Goal: Task Accomplishment & Management: Manage account settings

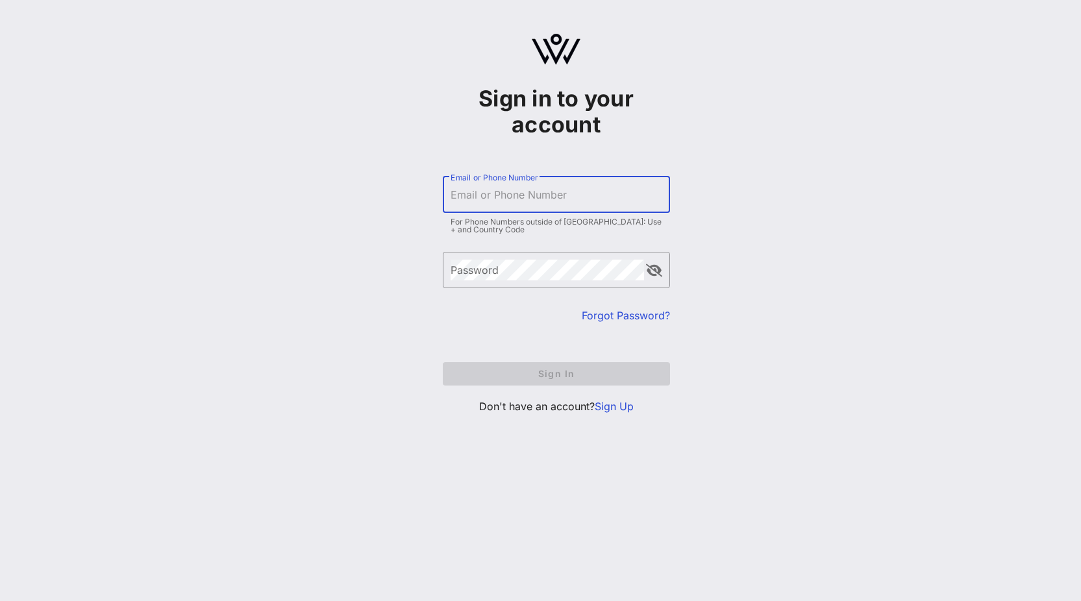
type input "[PERSON_NAME][EMAIL_ADDRESS][DOMAIN_NAME]"
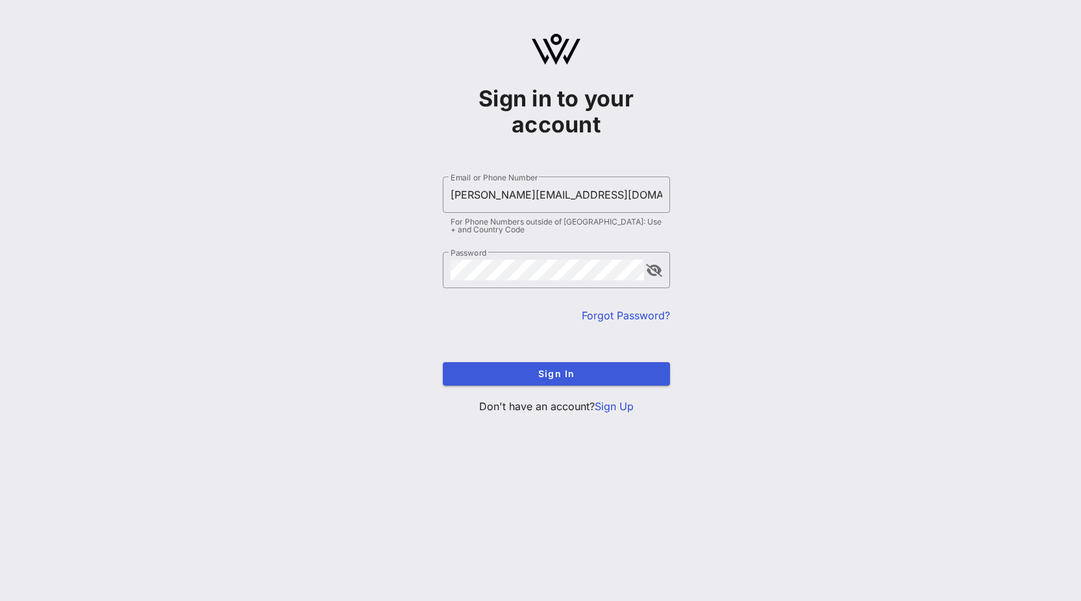
click at [593, 375] on span "Sign In" at bounding box center [556, 373] width 206 height 11
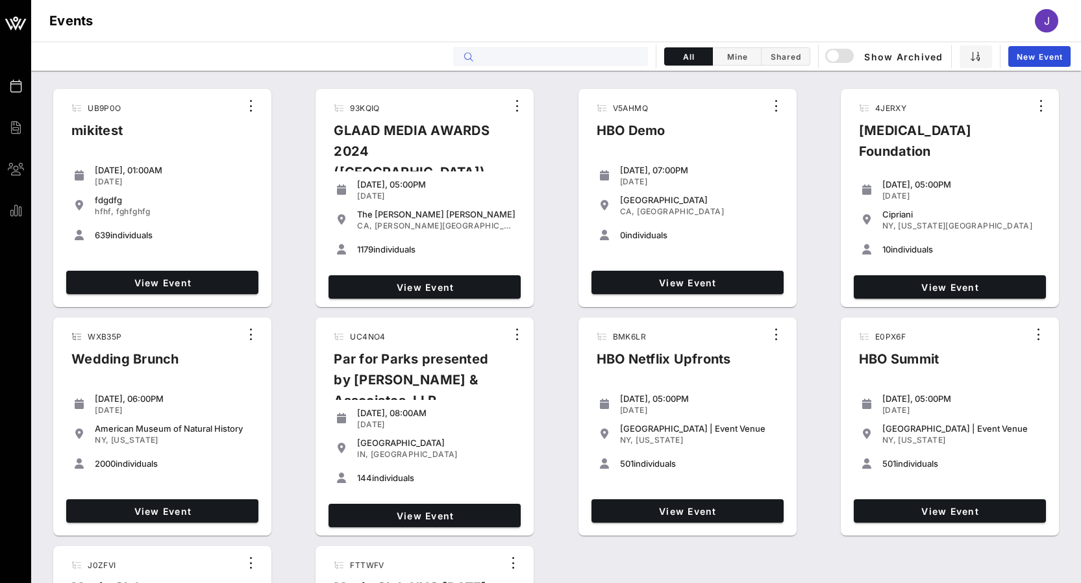
click at [619, 55] on input "text" at bounding box center [559, 56] width 161 height 17
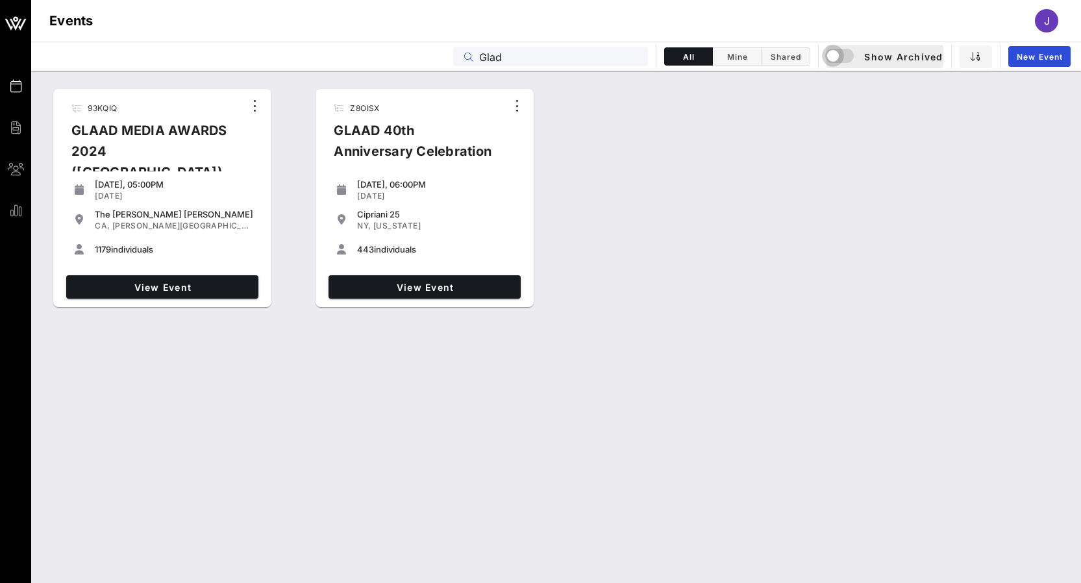
drag, startPoint x: 821, startPoint y: 26, endPoint x: 842, endPoint y: 56, distance: 36.4
click at [842, 56] on div "button" at bounding box center [833, 56] width 18 height 18
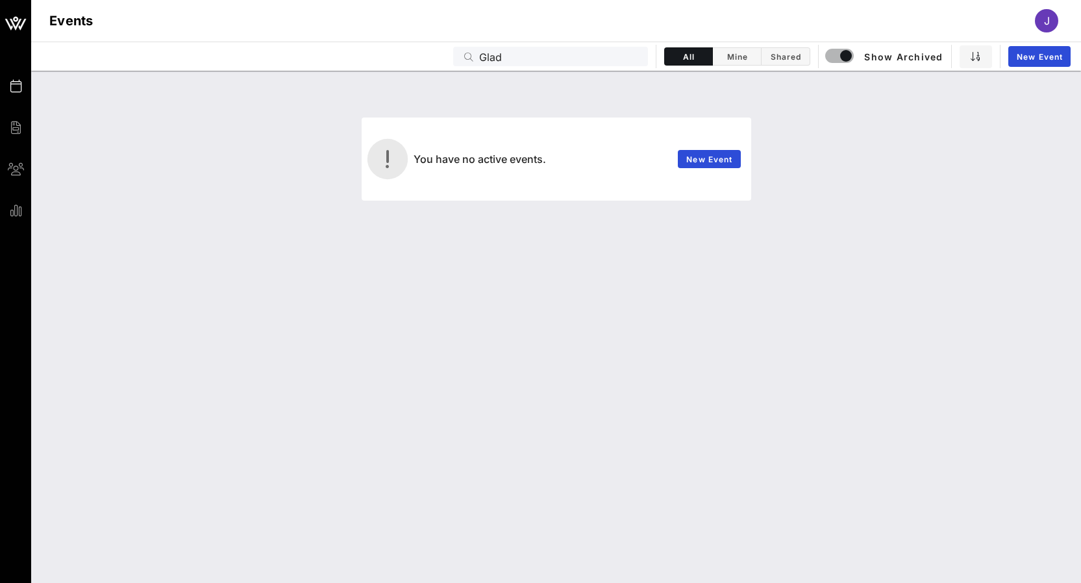
click at [492, 55] on input "Glad" at bounding box center [559, 56] width 161 height 17
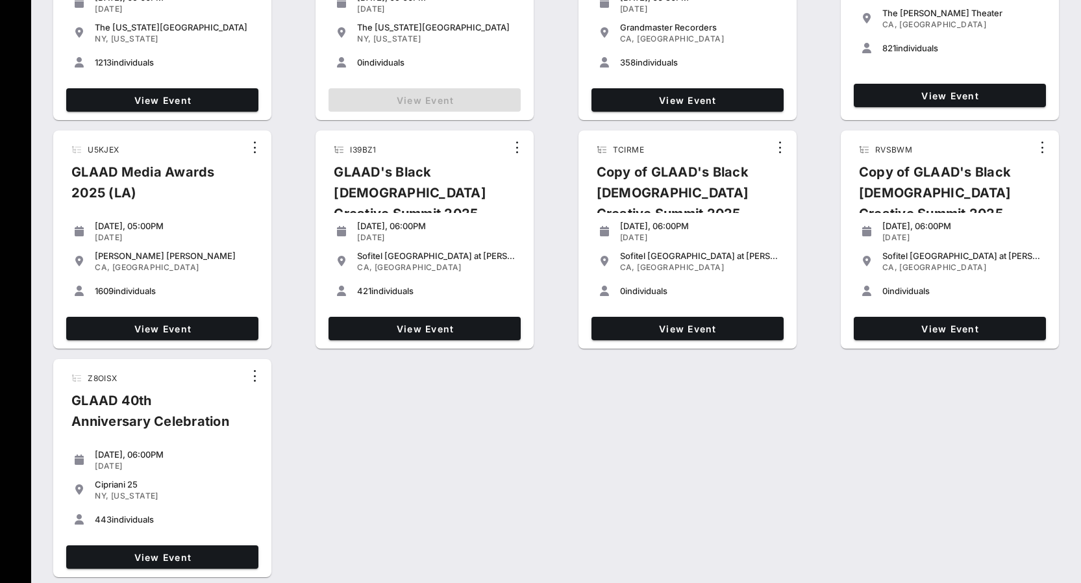
scroll to position [279, 0]
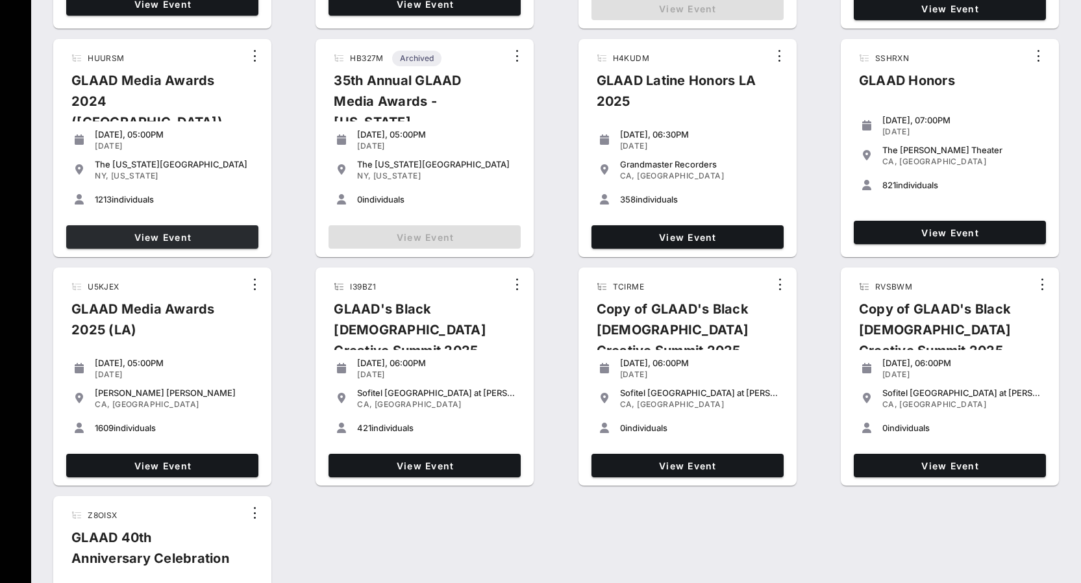
type input "Glaad"
click at [221, 234] on span "View Event" at bounding box center [162, 237] width 182 height 11
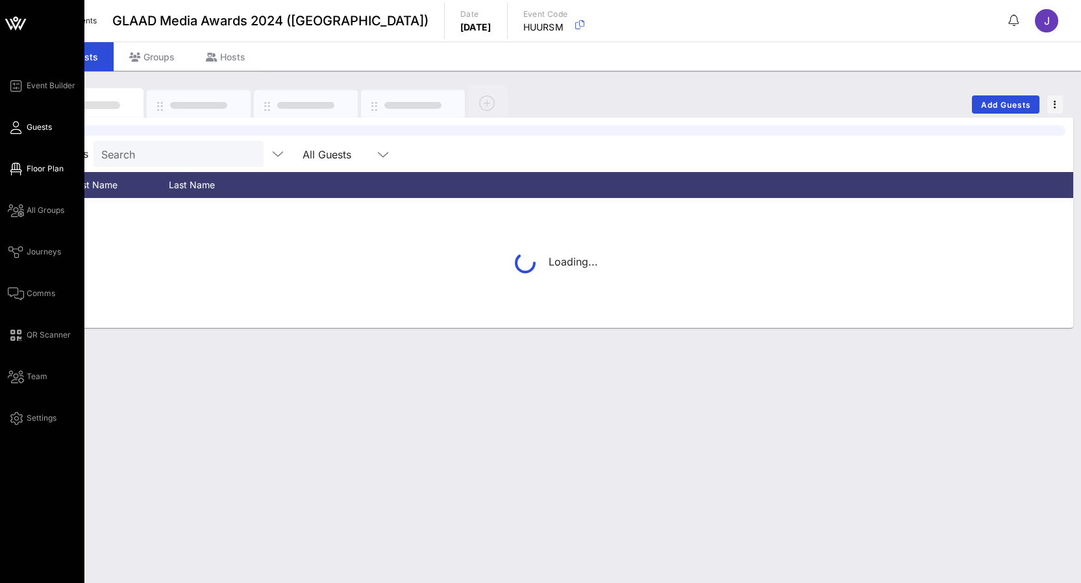
click at [23, 168] on icon at bounding box center [16, 169] width 16 height 2
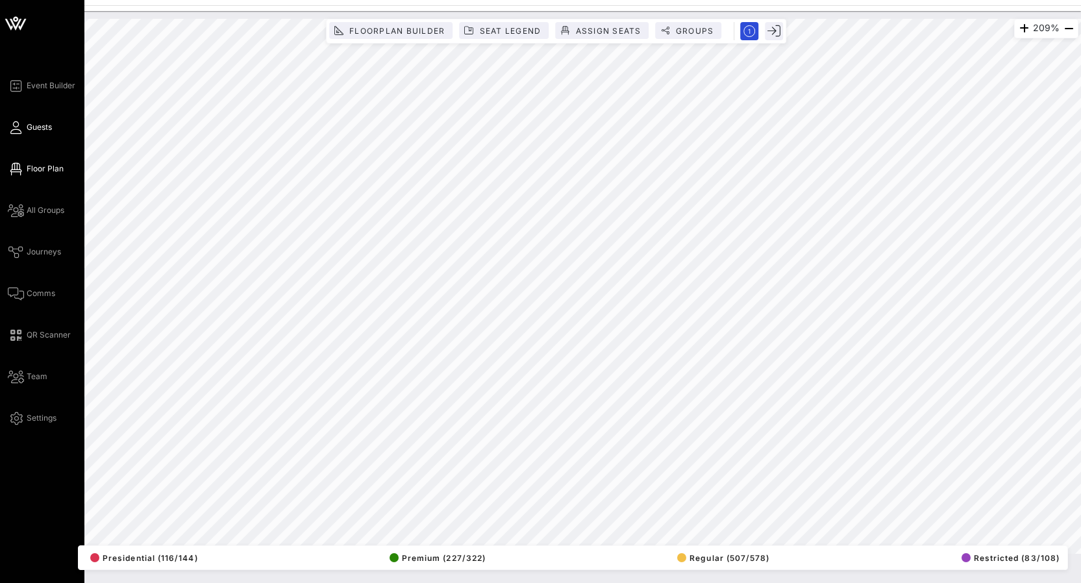
click at [19, 128] on icon at bounding box center [16, 128] width 16 height 2
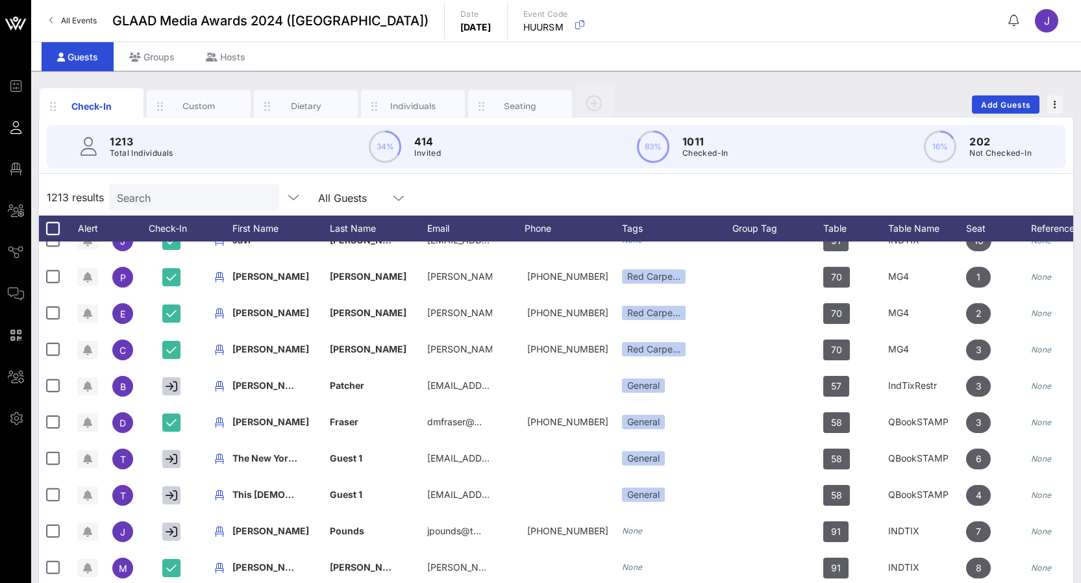
scroll to position [276, 0]
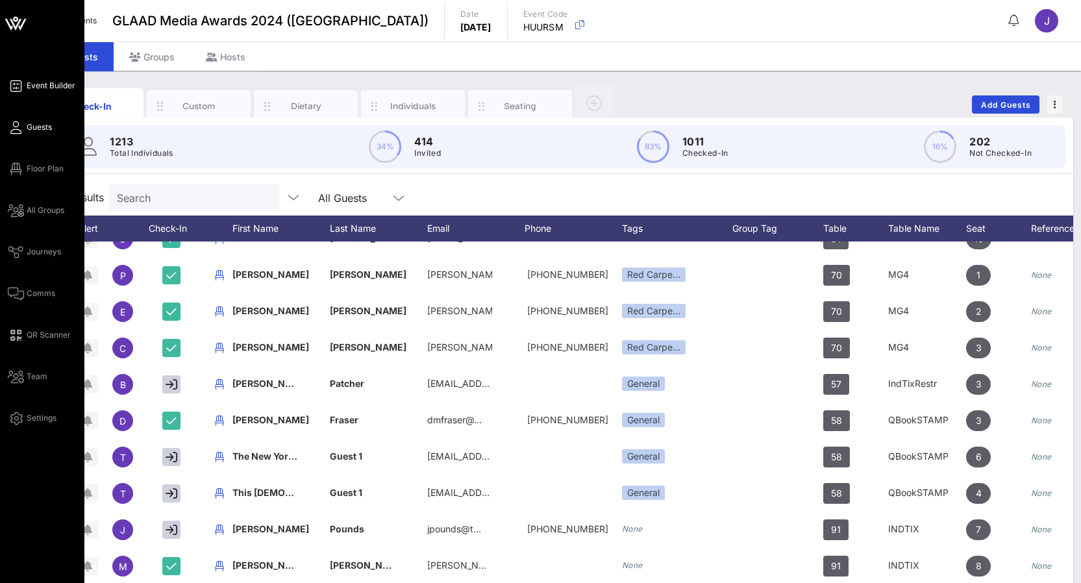
click at [27, 86] on span "Event Builder" at bounding box center [51, 86] width 49 height 12
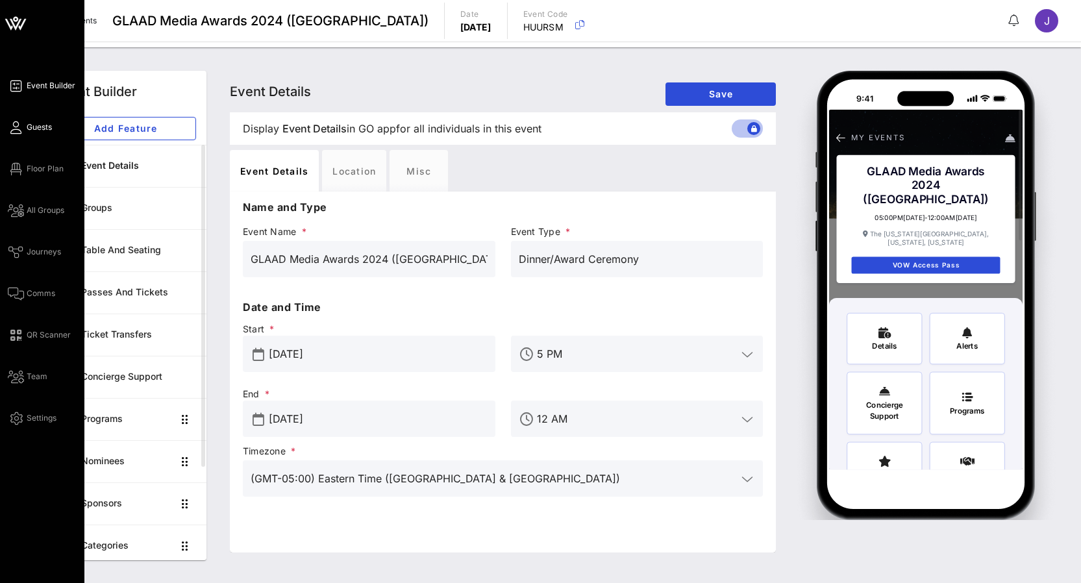
click at [35, 127] on span "Guests" at bounding box center [39, 127] width 25 height 12
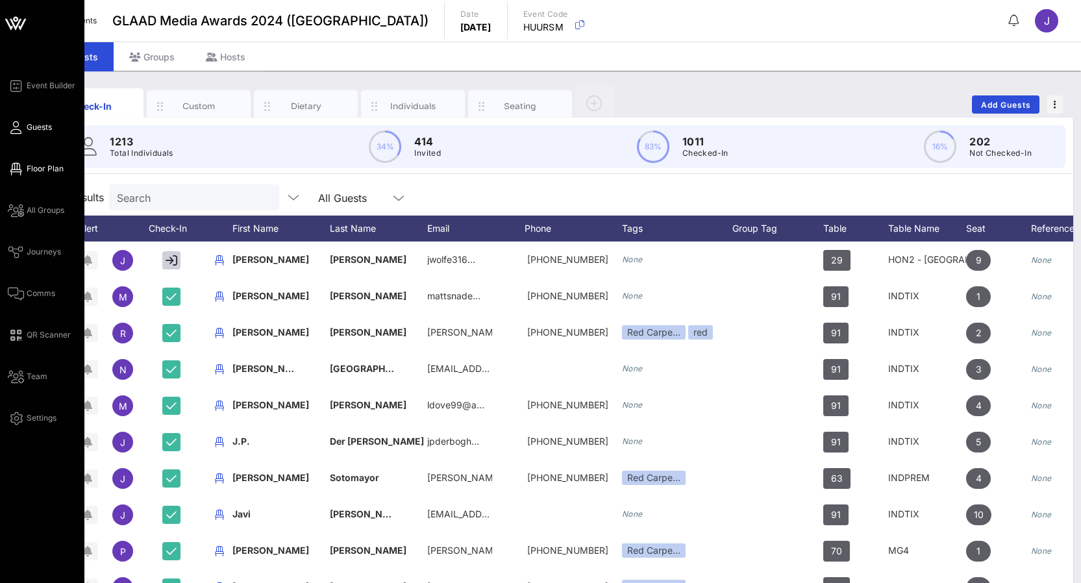
click at [27, 166] on span "Floor Plan" at bounding box center [45, 169] width 37 height 12
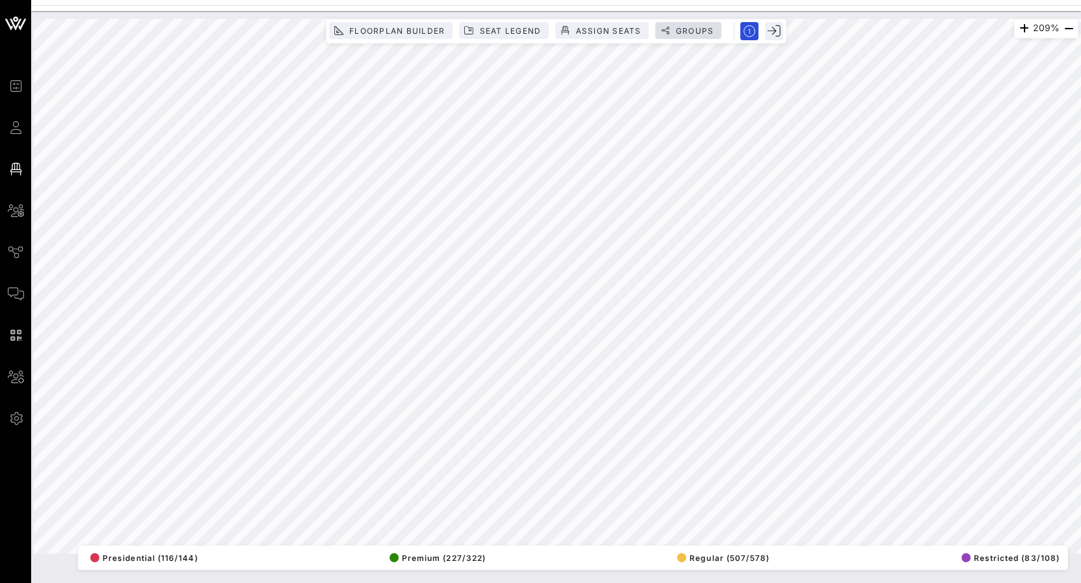
click at [699, 31] on span "Groups" at bounding box center [694, 31] width 39 height 10
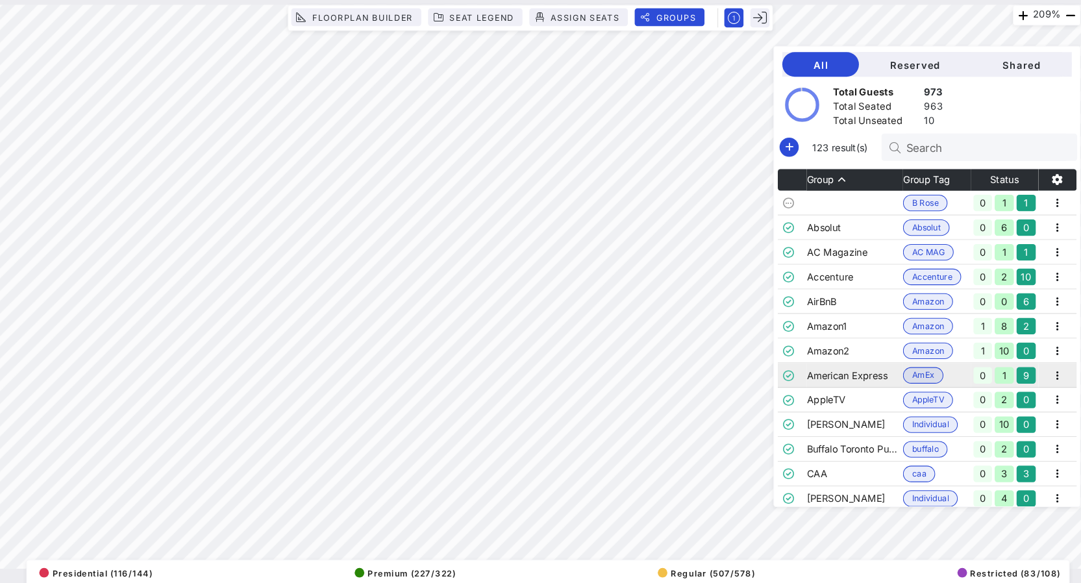
click at [818, 359] on td "American Express" at bounding box center [864, 370] width 92 height 23
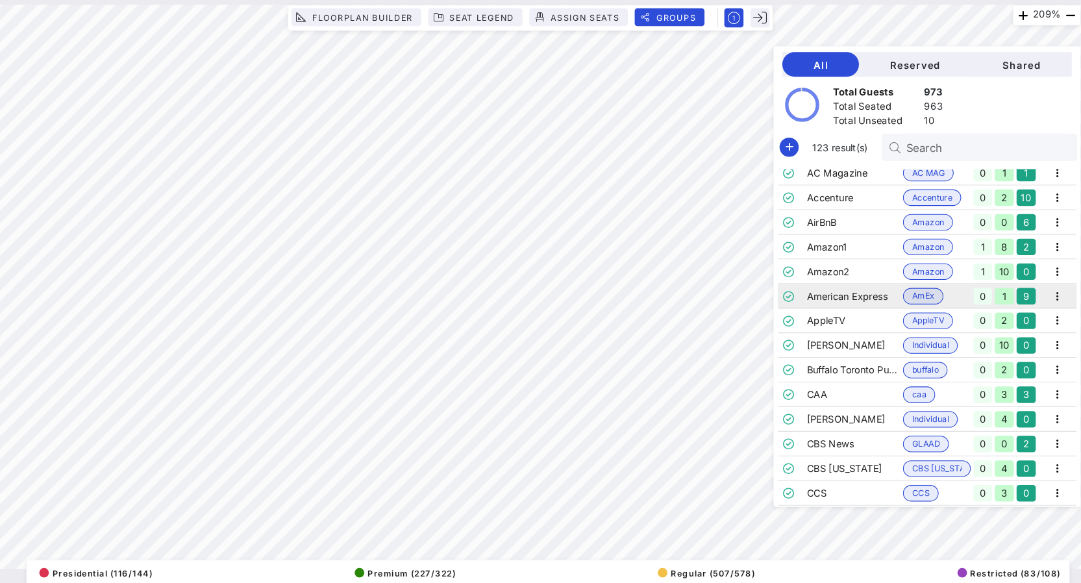
scroll to position [90, 0]
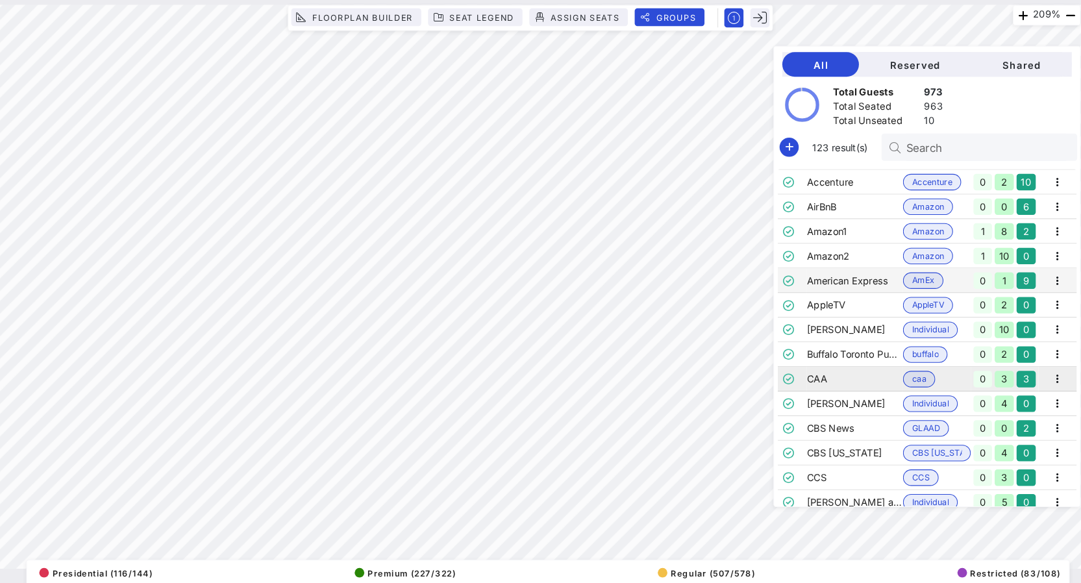
click at [818, 362] on td "CAA" at bounding box center [864, 373] width 92 height 23
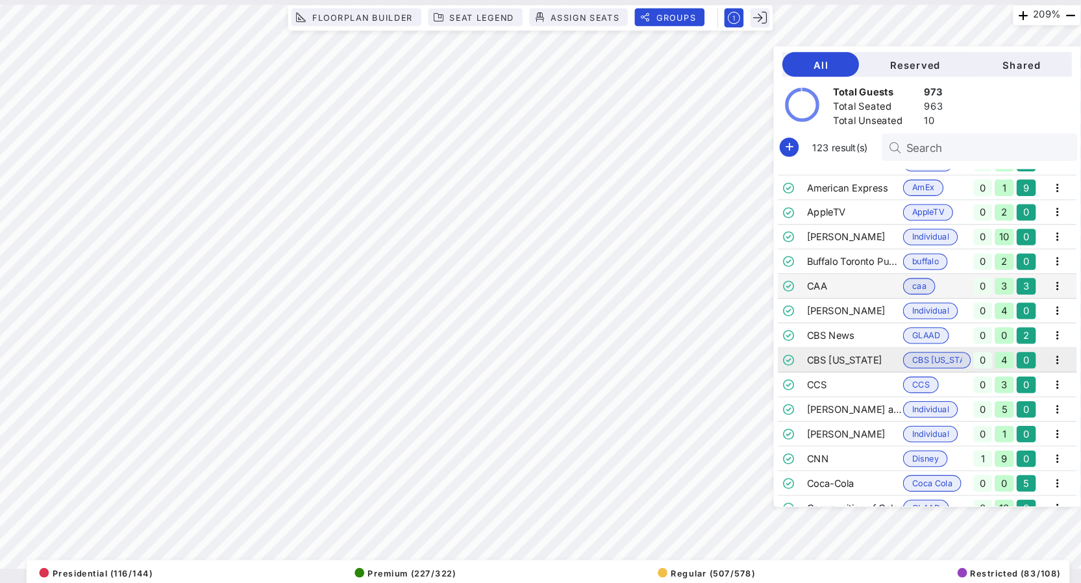
click at [818, 344] on td "CBS Texas" at bounding box center [864, 355] width 92 height 23
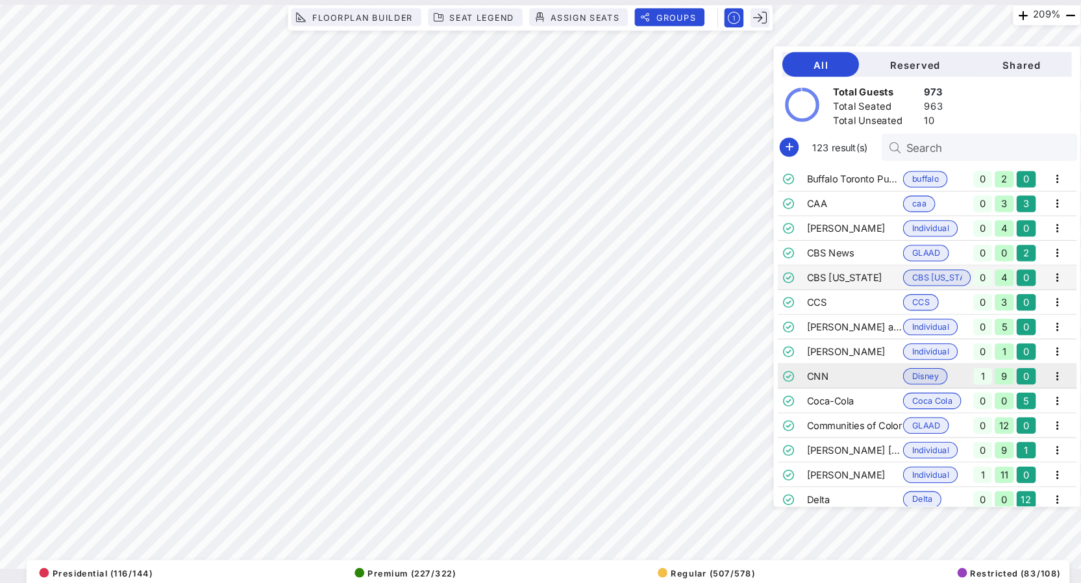
click at [818, 360] on td "CNN" at bounding box center [864, 371] width 92 height 23
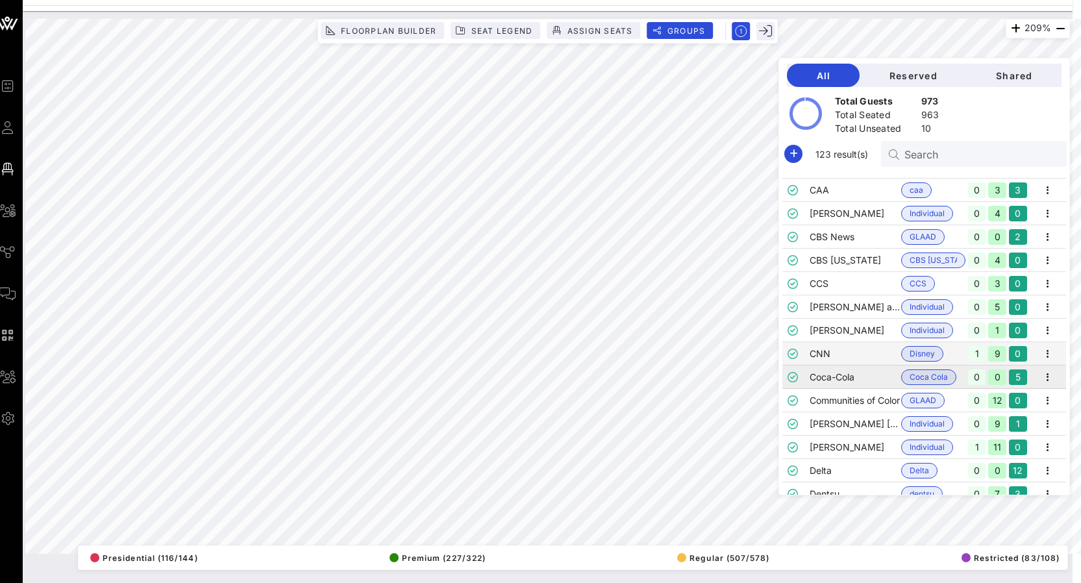
scroll to position [275, 0]
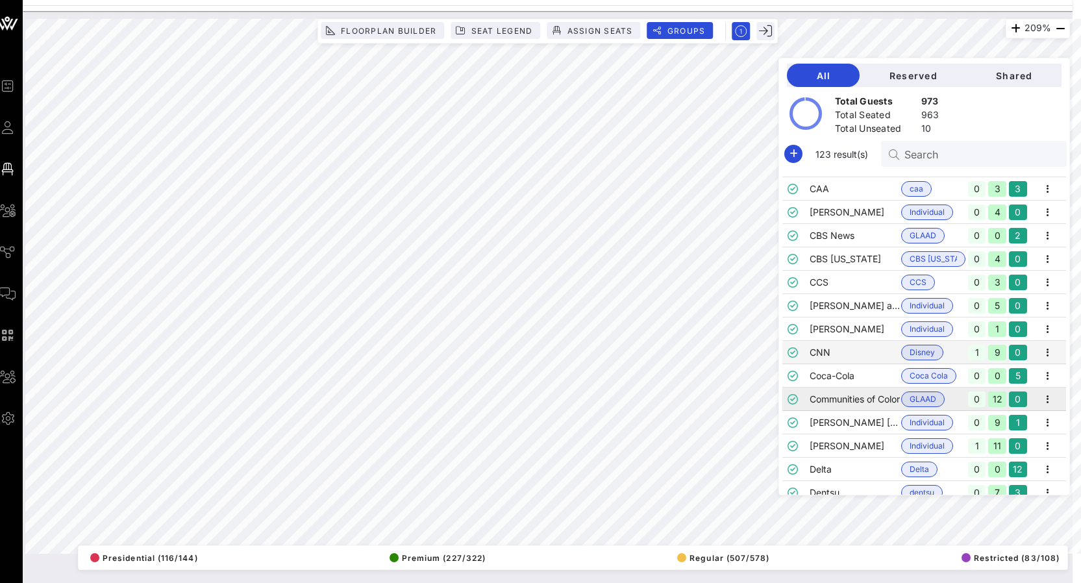
click at [845, 399] on td "Communities of Color" at bounding box center [856, 399] width 92 height 23
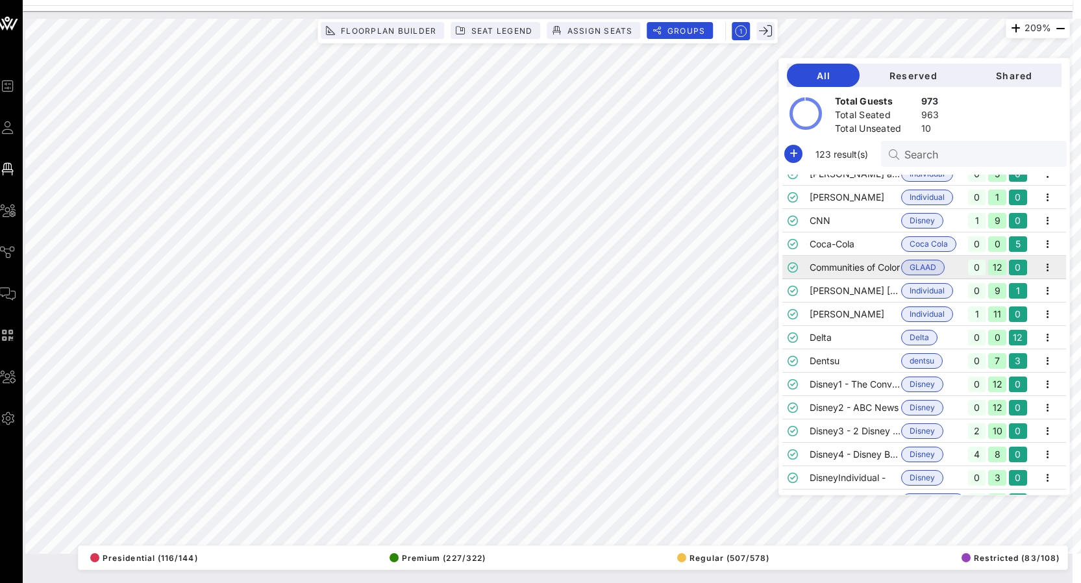
scroll to position [415, 0]
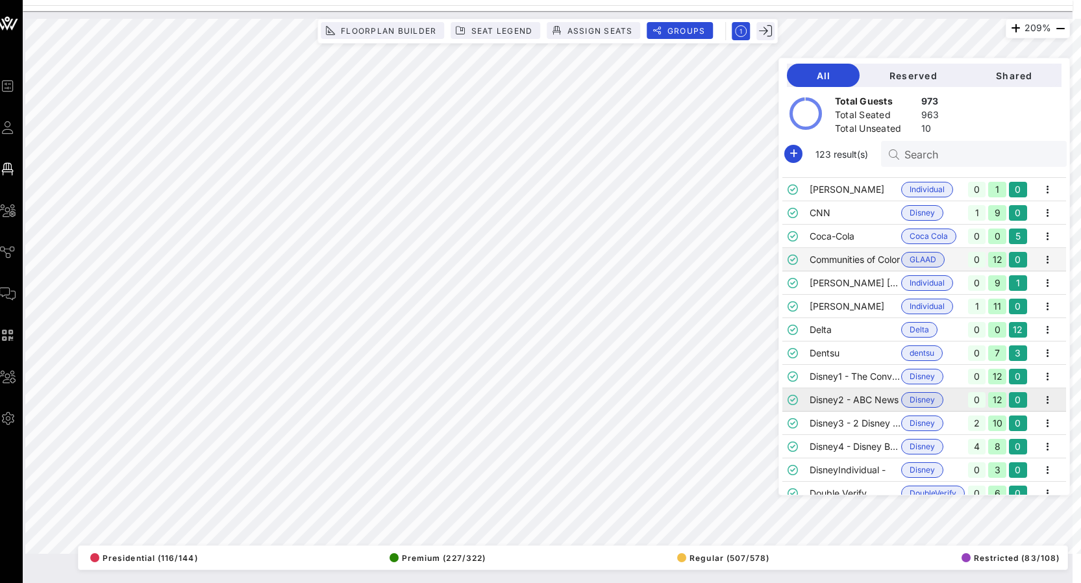
click at [845, 396] on td "Disney2 - ABC News" at bounding box center [856, 399] width 92 height 23
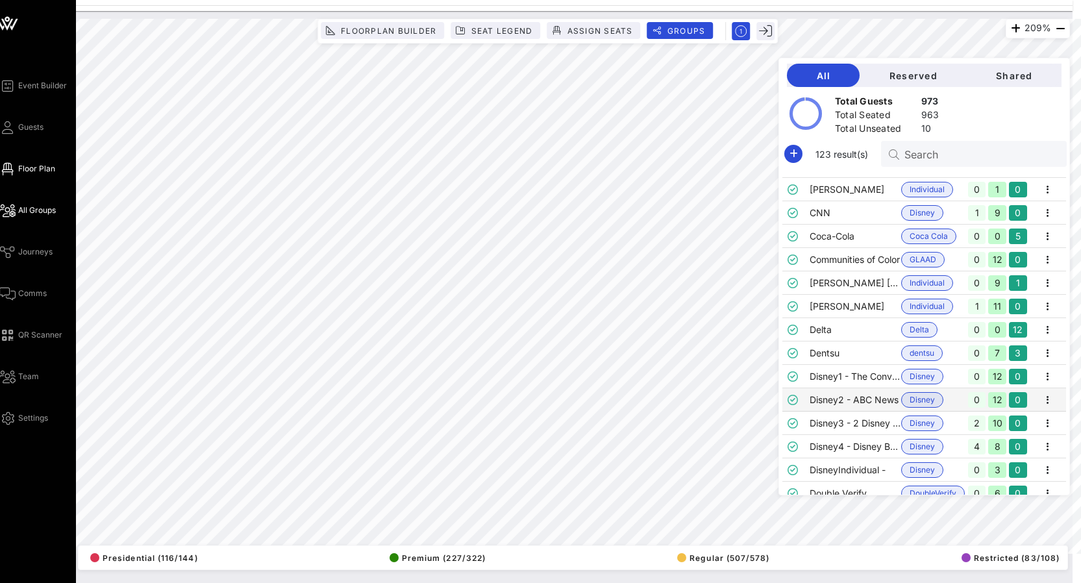
click at [15, 210] on icon at bounding box center [7, 211] width 16 height 2
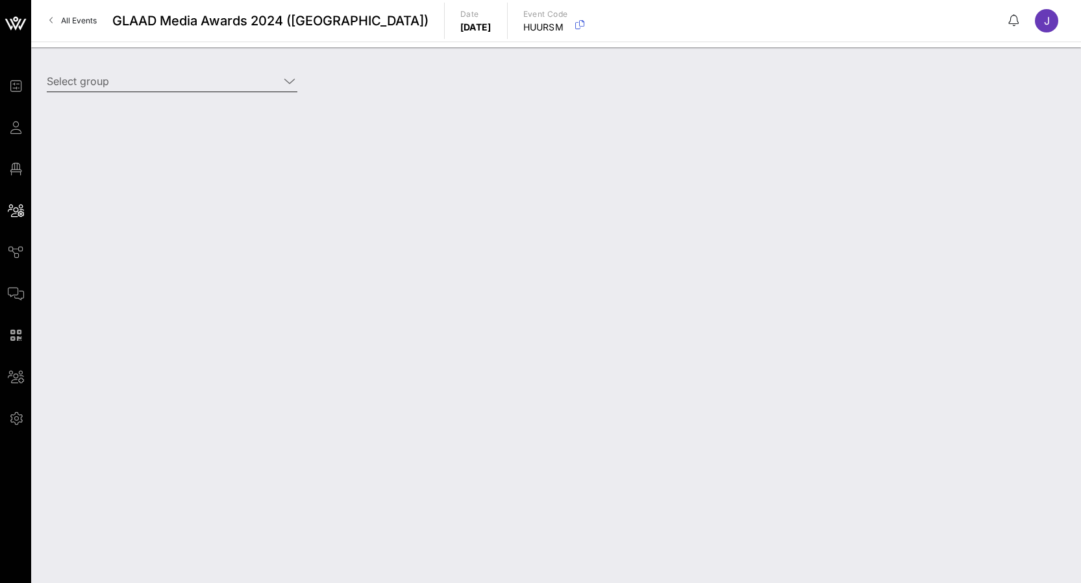
click at [195, 80] on input "Select group" at bounding box center [163, 81] width 232 height 21
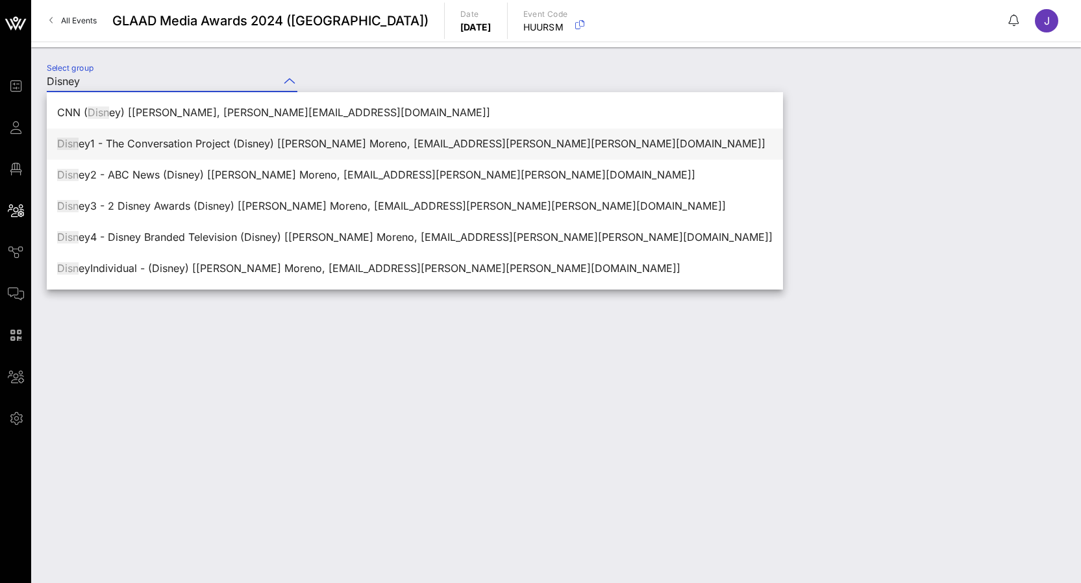
drag, startPoint x: 195, startPoint y: 80, endPoint x: 208, endPoint y: 140, distance: 61.8
click at [208, 140] on div "Disn ey1 - The Conversation Project (Disney) [Victoria Arevalo Moreno, victoria…" at bounding box center [414, 144] width 715 height 12
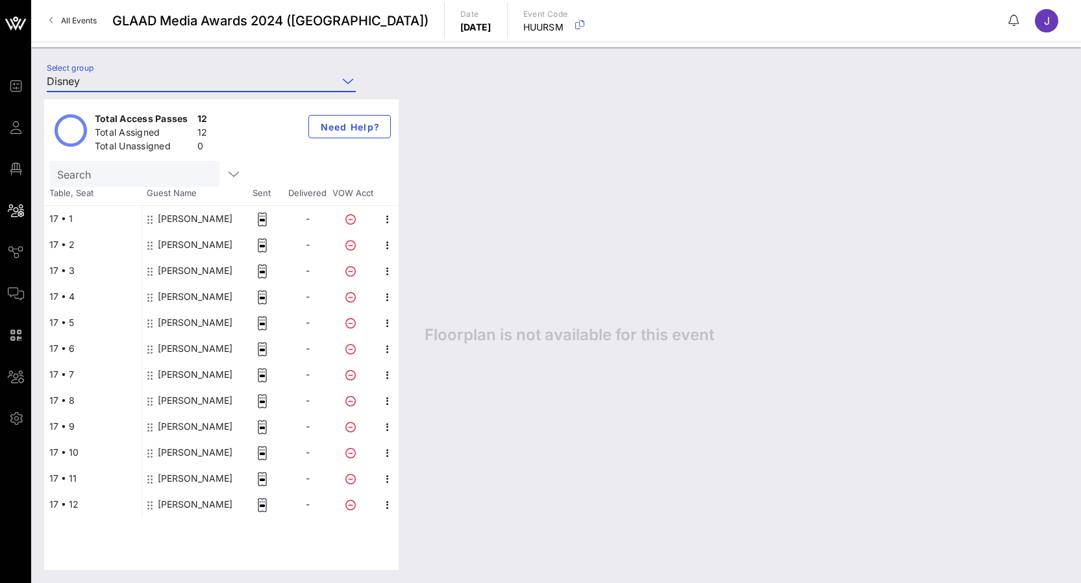
type input "Disney1 - The Conversation Project (Disney) [Victoria Arevalo Moreno, victoria.…"
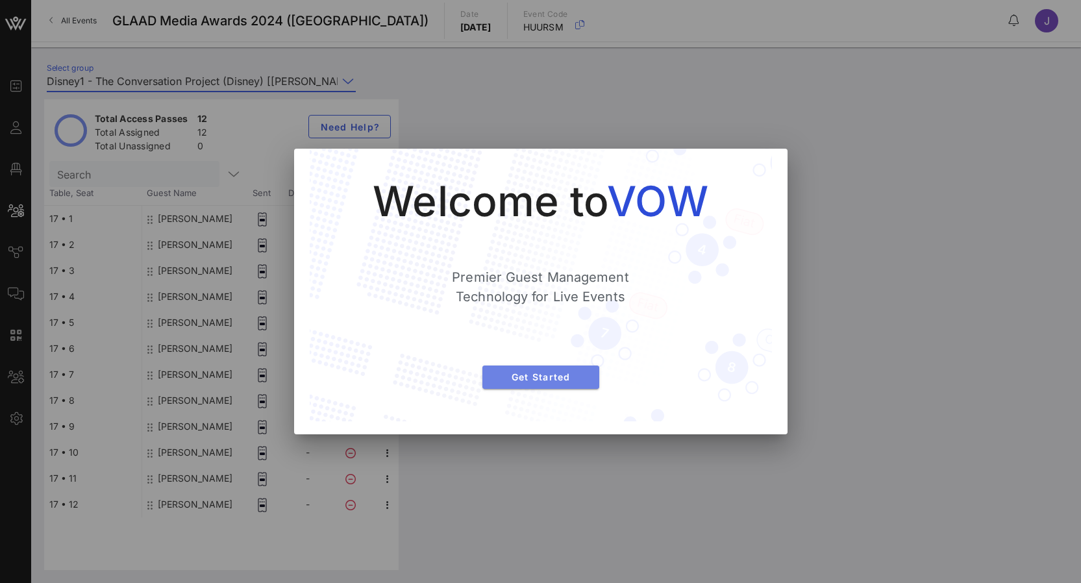
click at [510, 380] on span "Get Started" at bounding box center [541, 376] width 96 height 11
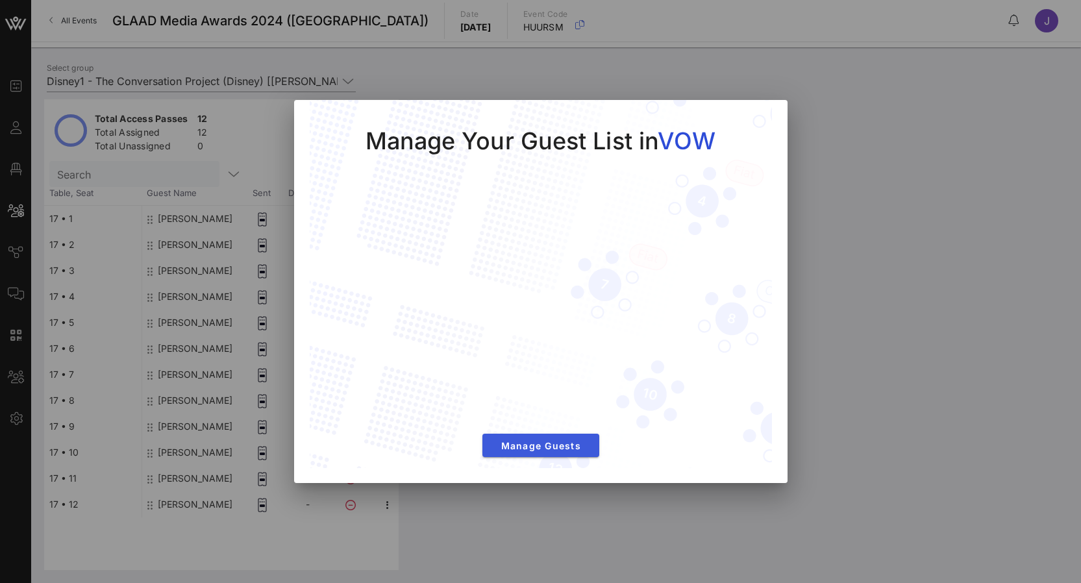
click at [533, 440] on span "Manage Guests" at bounding box center [541, 445] width 96 height 11
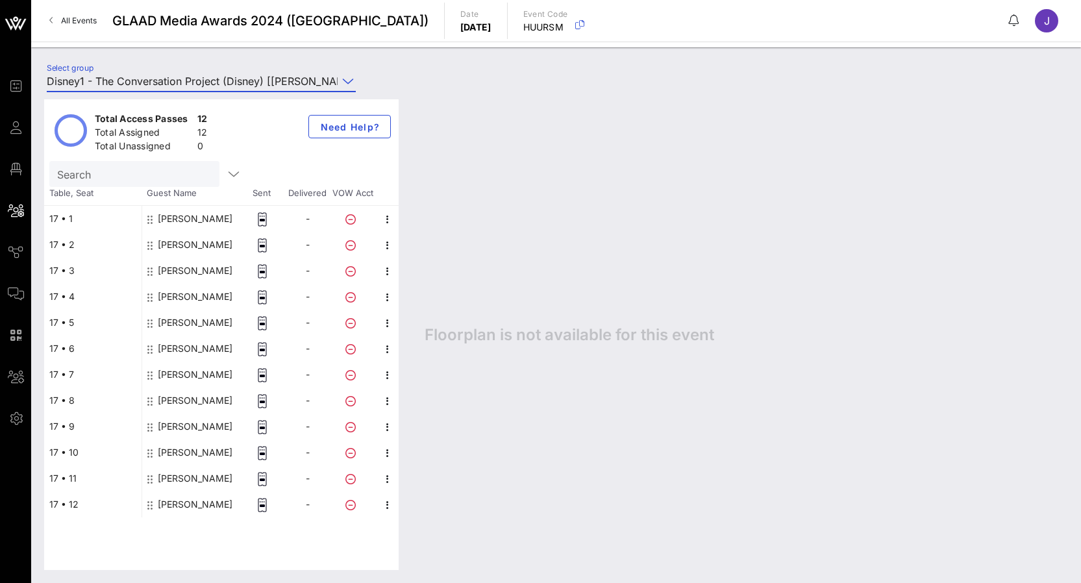
click at [185, 218] on div "Jason Aidoo" at bounding box center [195, 219] width 75 height 26
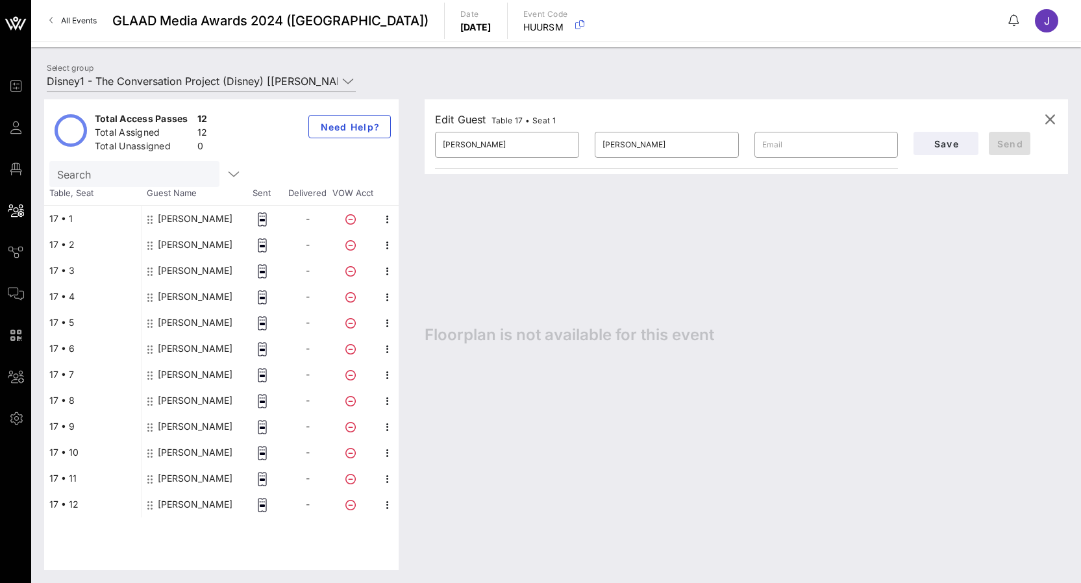
click at [187, 247] on div "Cecile Cross-Plummer" at bounding box center [195, 245] width 75 height 26
type input "Cecile"
type input "Cross-Plummer"
click at [188, 277] on div "AC Roe" at bounding box center [195, 271] width 75 height 26
type input "AC"
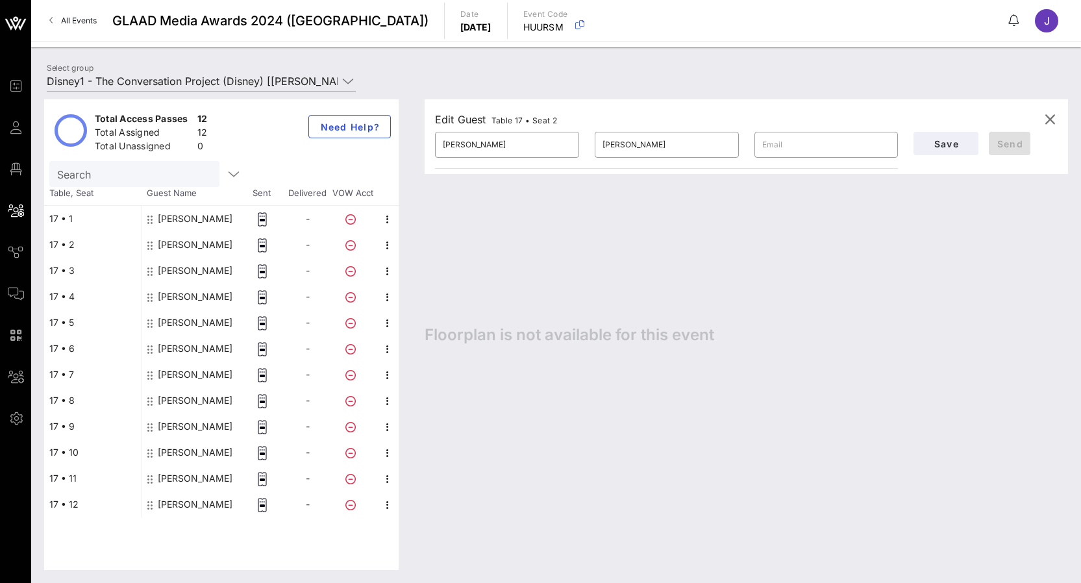
type input "Roe"
click at [188, 295] on div "William Rhoden" at bounding box center [195, 297] width 75 height 26
type input "William"
type input "Rhoden"
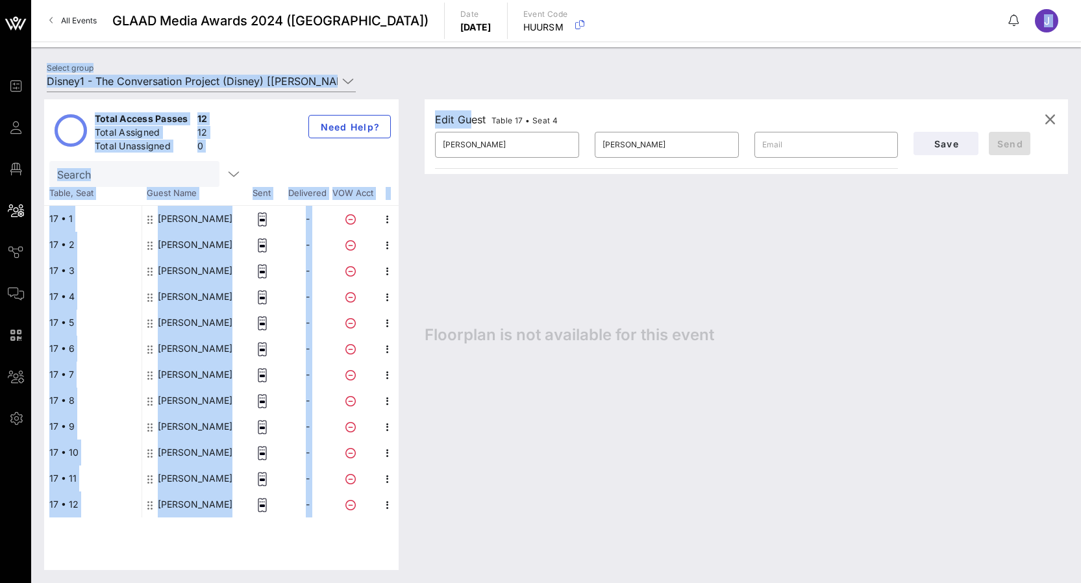
drag, startPoint x: 936, startPoint y: 97, endPoint x: 1017, endPoint y: 31, distance: 103.8
click at [1017, 31] on div "Event Builder Guests Floor Plan All Groups Journeys Comms QR Scanner Team Setti…" at bounding box center [540, 291] width 1081 height 583
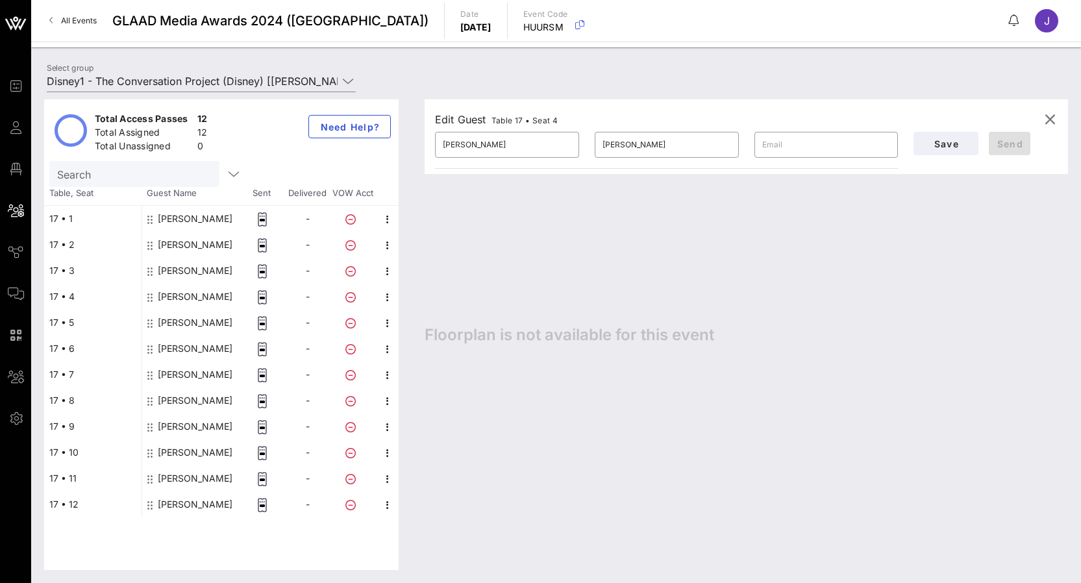
click at [698, 79] on div "Select group Disney1 - The Conversation Project (Disney) [Victoria Arevalo More…" at bounding box center [556, 82] width 1034 height 45
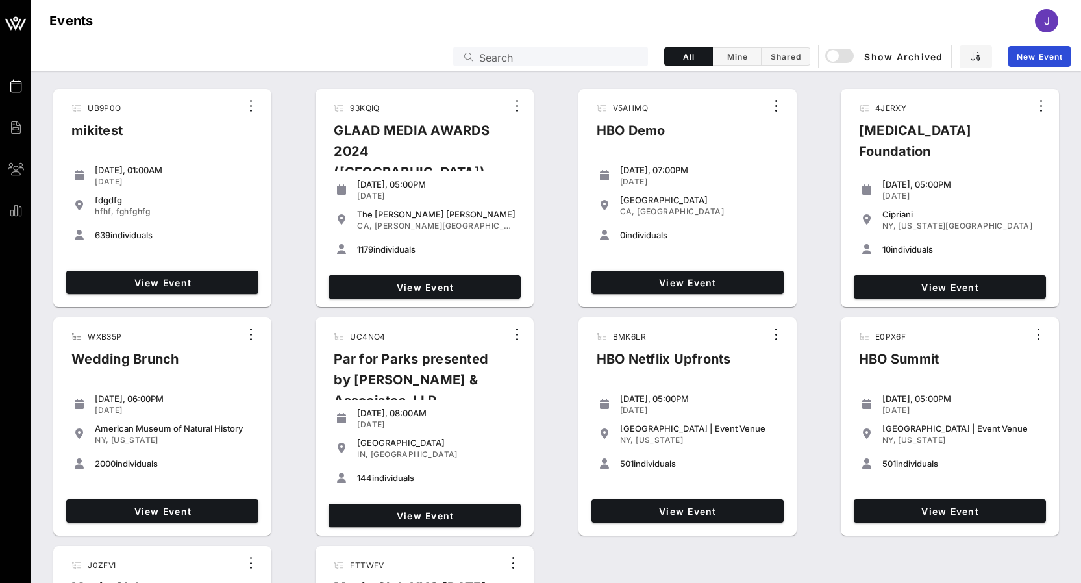
click at [619, 56] on input "Search" at bounding box center [559, 56] width 161 height 17
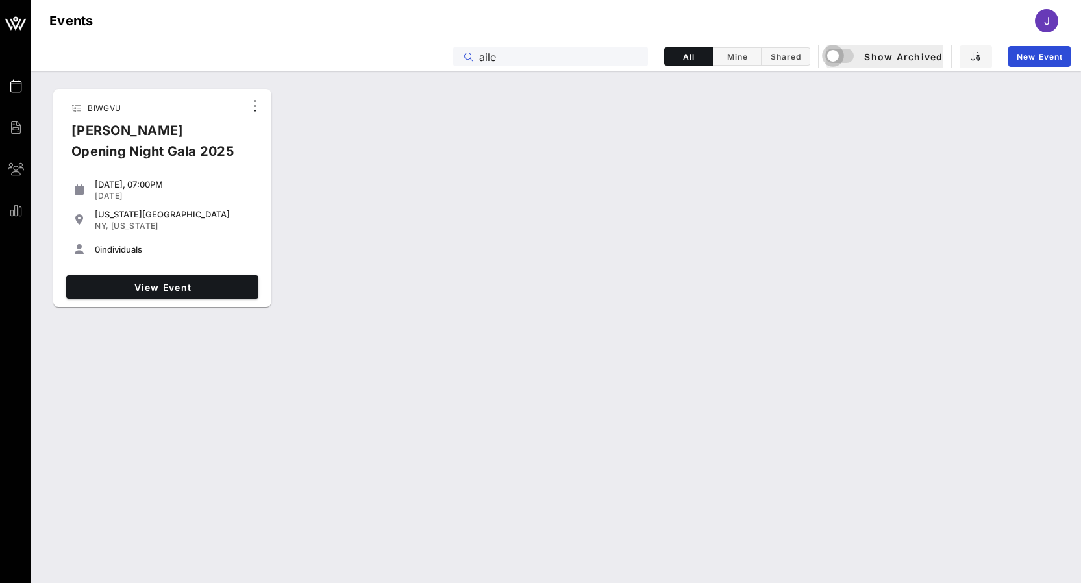
type input "aile"
click at [839, 53] on div "button" at bounding box center [833, 56] width 18 height 18
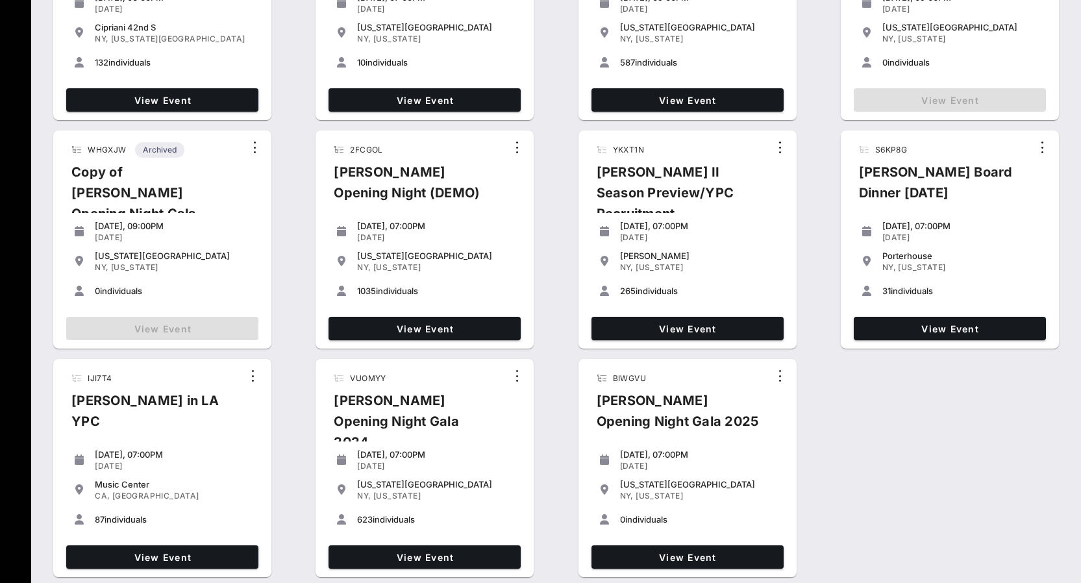
scroll to position [467, 0]
click at [399, 552] on span "View Event" at bounding box center [425, 557] width 182 height 11
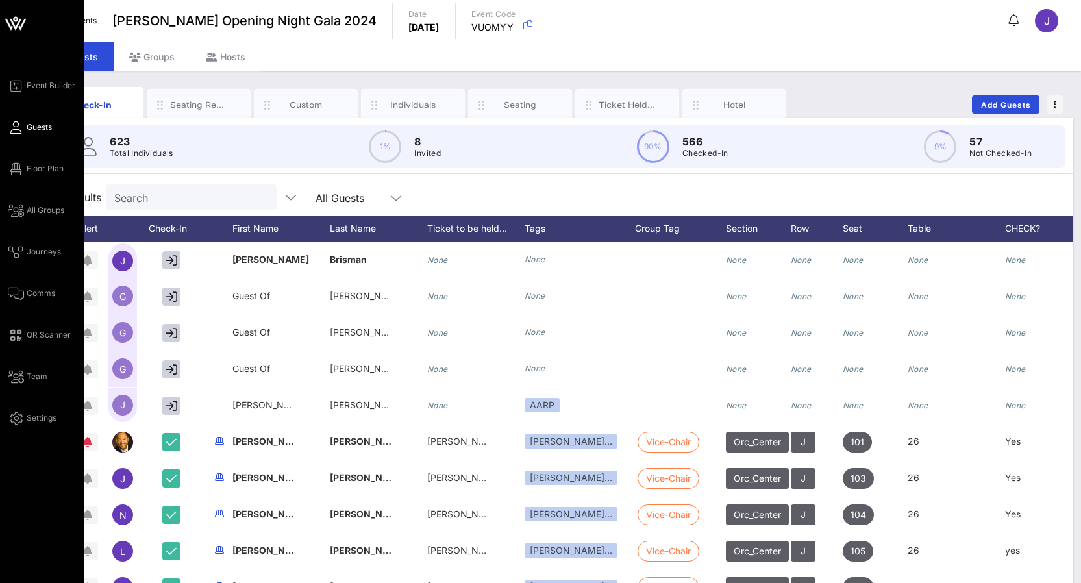
click at [36, 153] on div "Event Builder Guests Floor Plan All Groups Journeys Comms QR Scanner Team Setti…" at bounding box center [46, 252] width 77 height 348
click at [37, 173] on span "Floor Plan" at bounding box center [45, 169] width 37 height 12
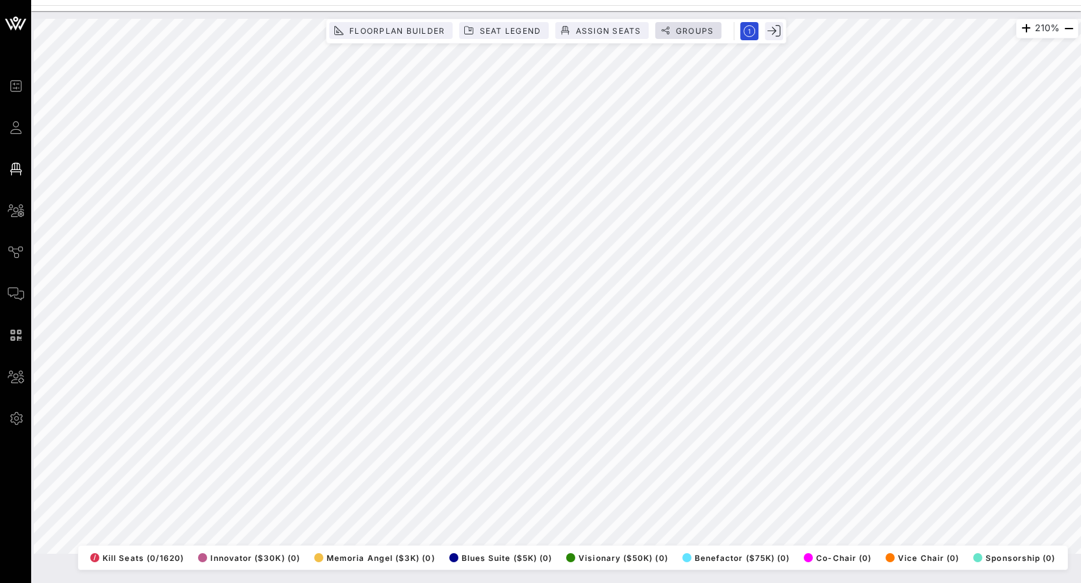
click at [697, 26] on span "Groups" at bounding box center [694, 31] width 39 height 10
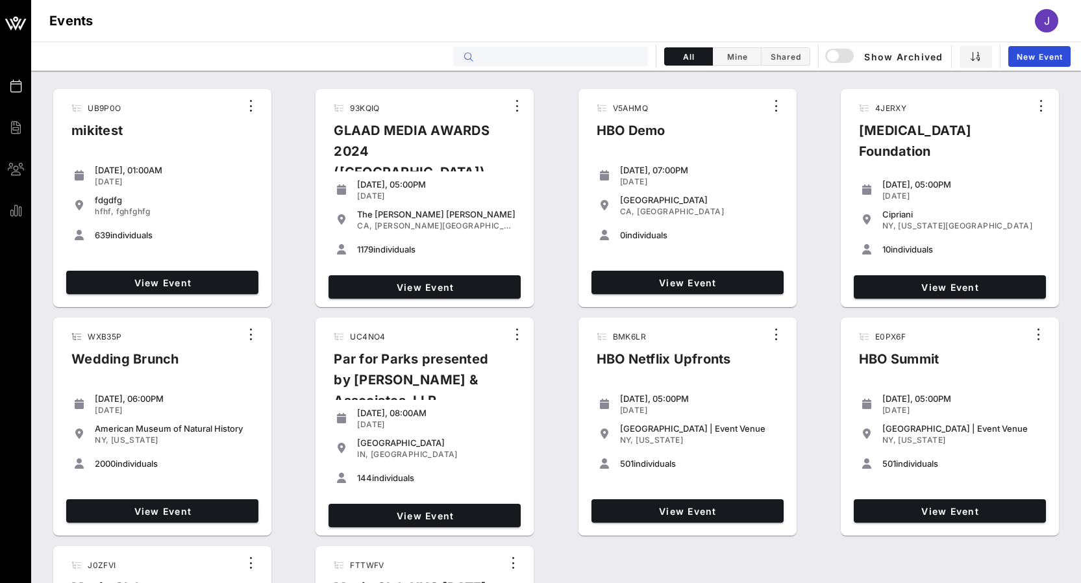
click at [547, 51] on input "text" at bounding box center [559, 56] width 161 height 17
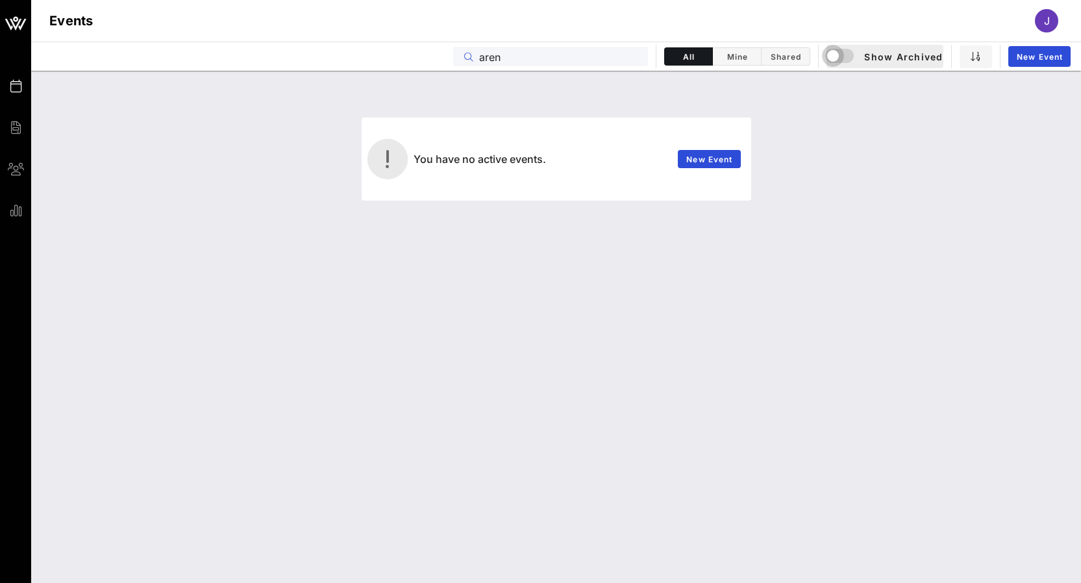
type input "aren"
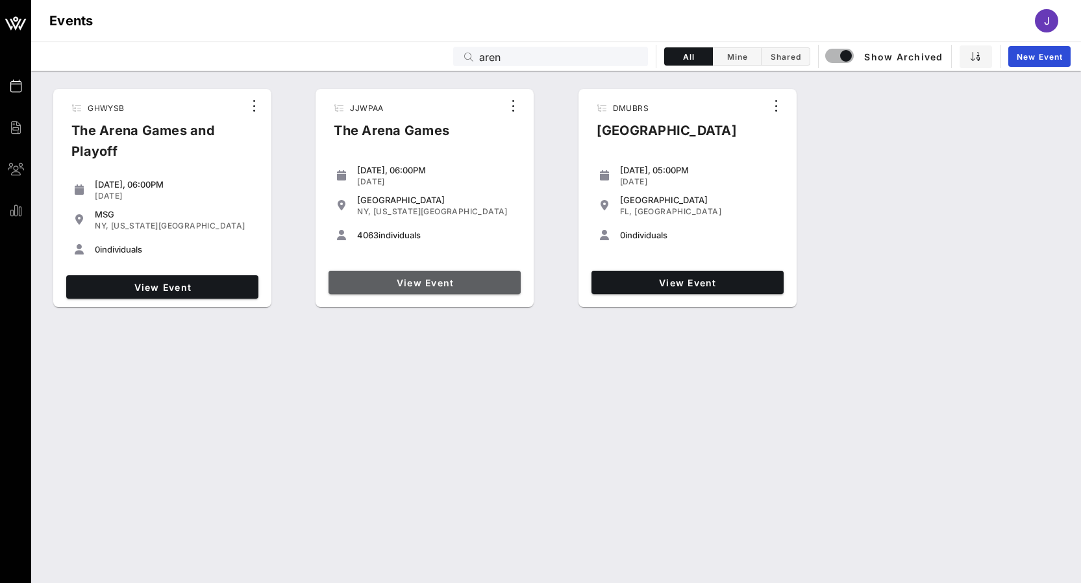
click at [462, 282] on span "View Event" at bounding box center [425, 282] width 182 height 11
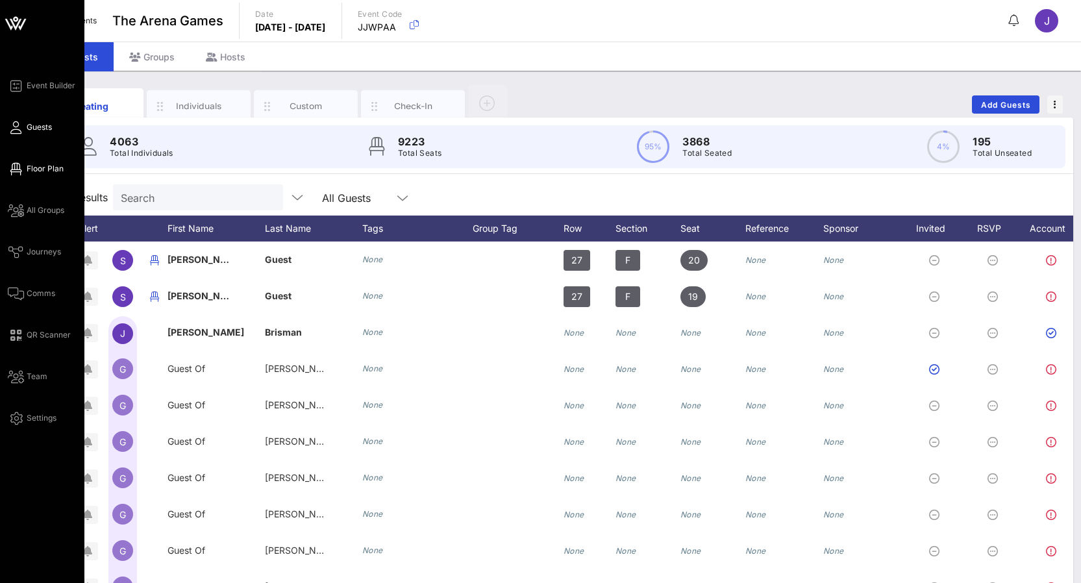
click at [27, 171] on span "Floor Plan" at bounding box center [45, 169] width 37 height 12
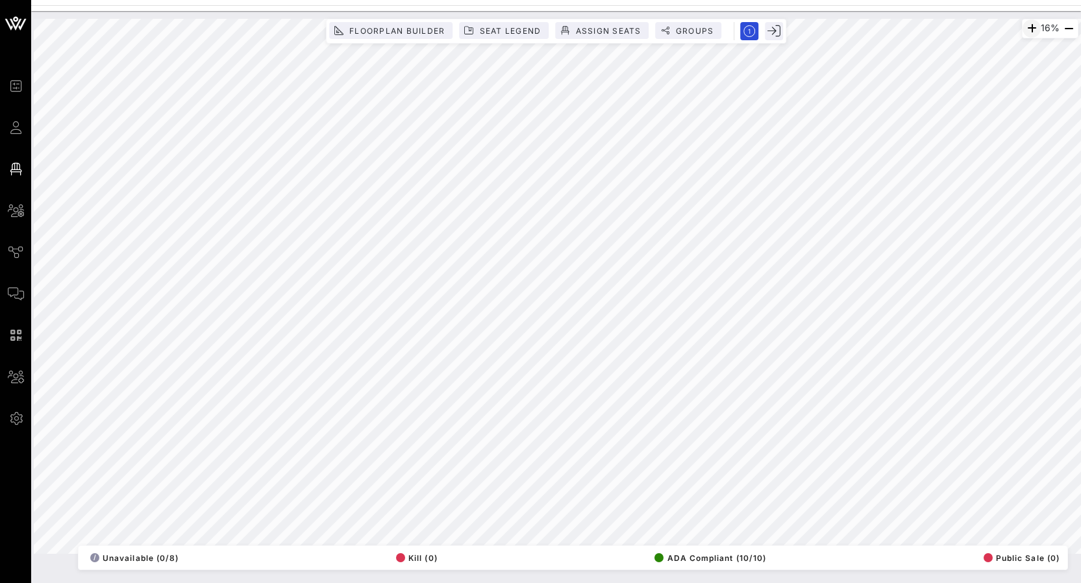
click at [1030, 29] on icon "button" at bounding box center [1032, 29] width 16 height 16
click at [1071, 25] on icon "button" at bounding box center [1069, 29] width 16 height 16
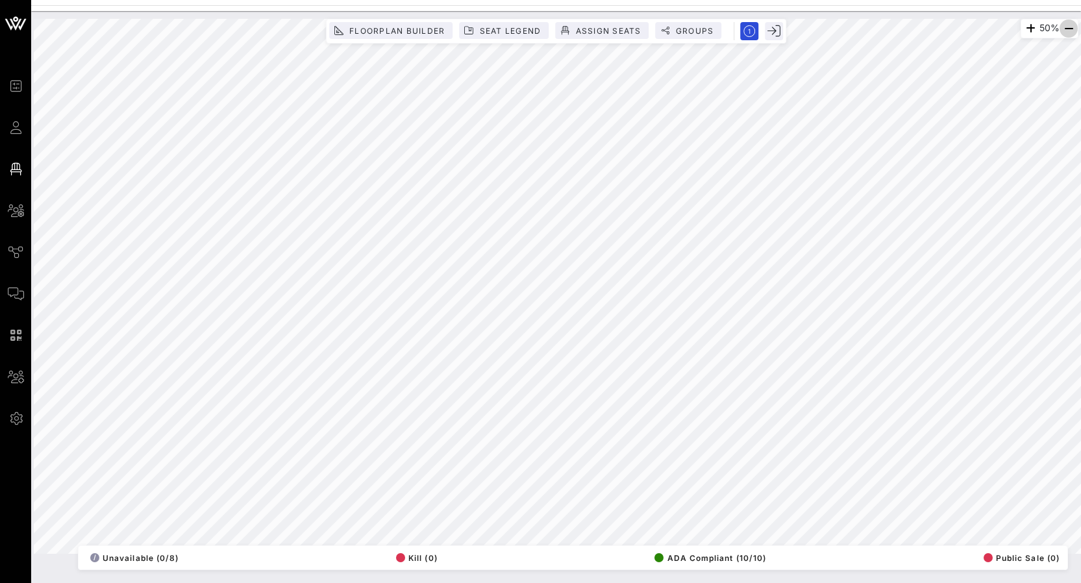
click at [1071, 25] on icon "button" at bounding box center [1069, 29] width 16 height 16
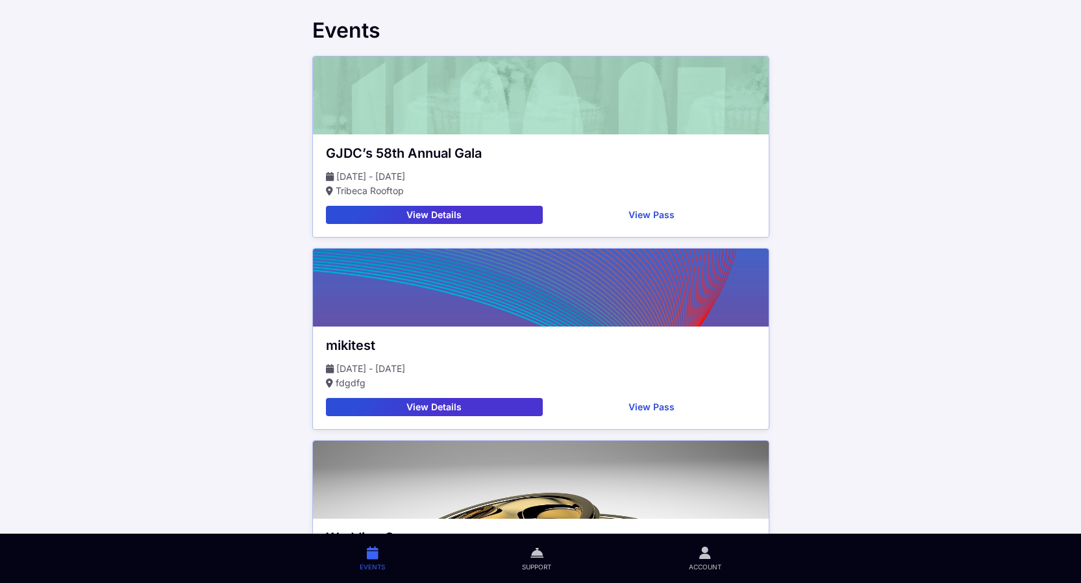
drag, startPoint x: 1078, startPoint y: 92, endPoint x: 606, endPoint y: 179, distance: 479.4
click at [606, 179] on main "Events GJDC’s 58th Annual Gala Nov 20 - Nov 20 Tribeca Rooftop View Details Vie…" at bounding box center [540, 442] width 1081 height 884
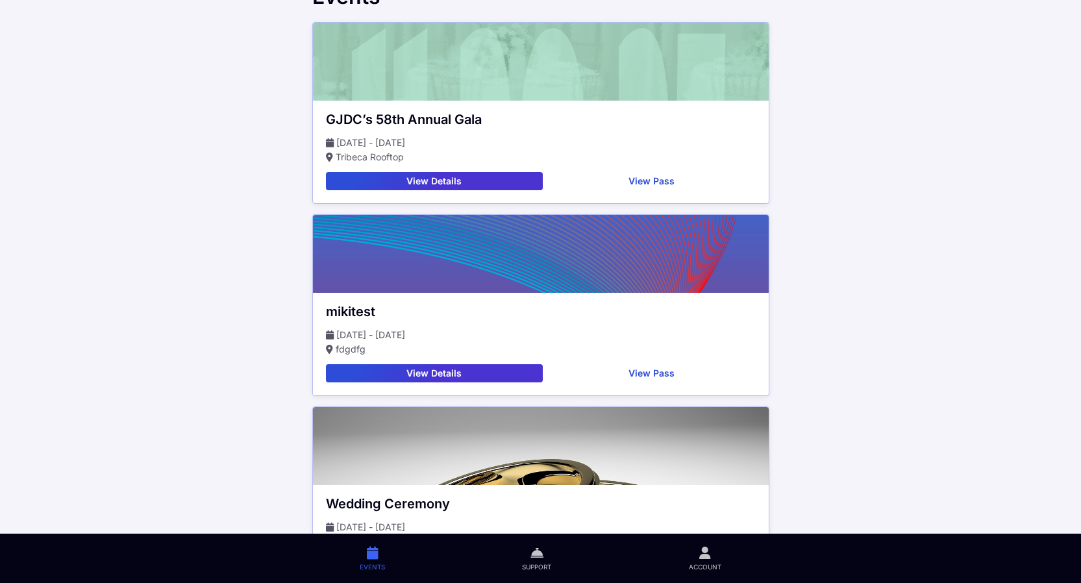
scroll to position [45, 0]
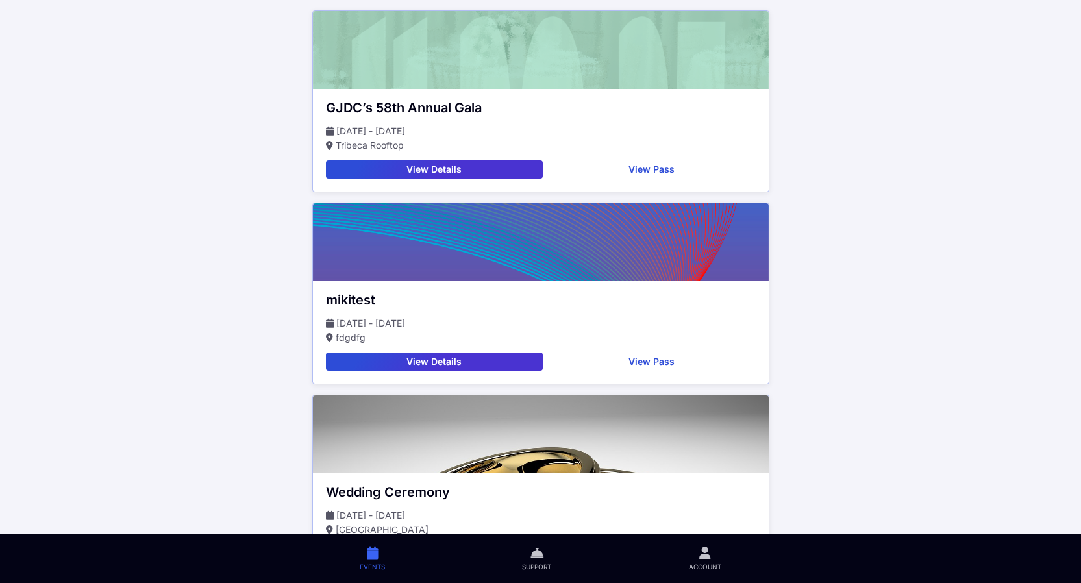
click at [492, 168] on button "View Details" at bounding box center [434, 169] width 217 height 18
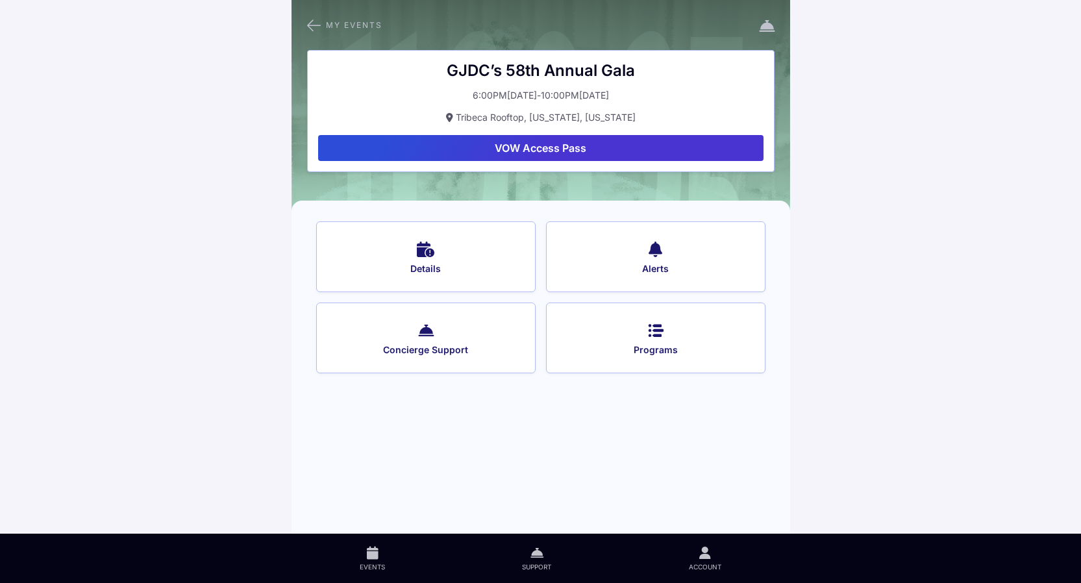
click at [676, 350] on span "Programs" at bounding box center [656, 350] width 184 height 12
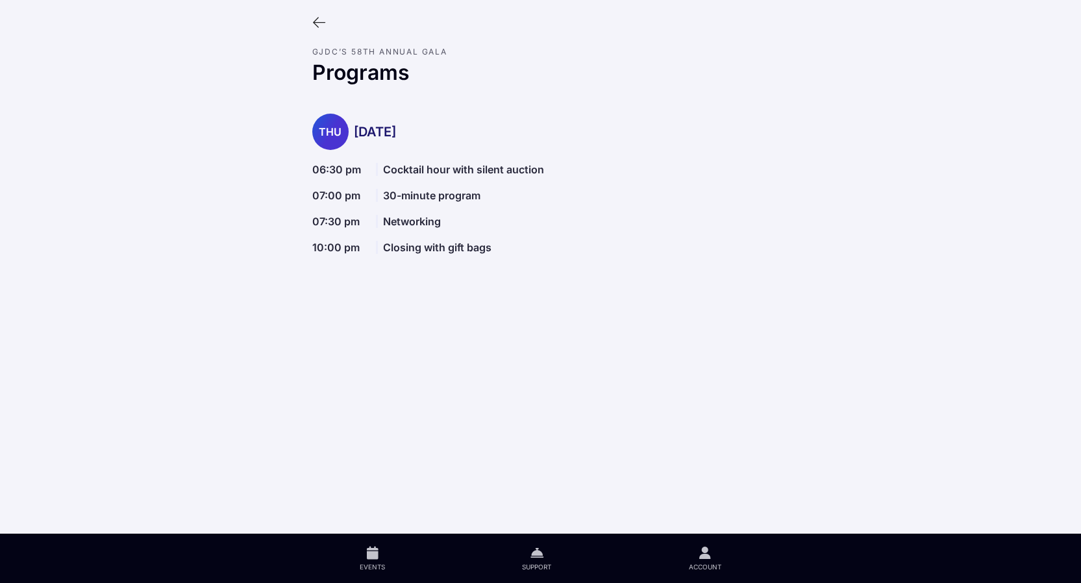
click at [316, 23] on icon at bounding box center [319, 23] width 14 height 14
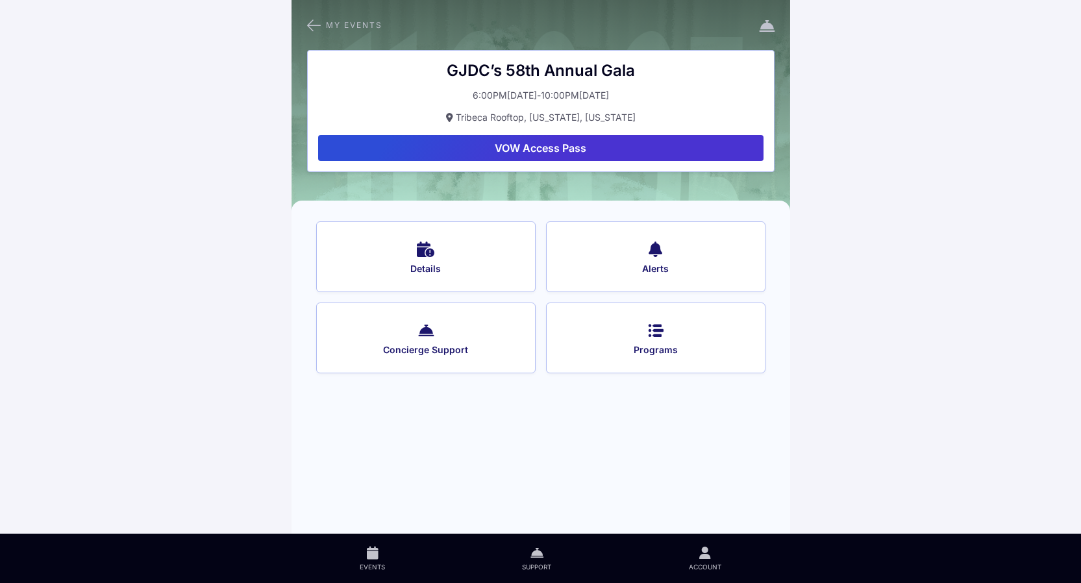
click at [535, 149] on button "VOW Access Pass" at bounding box center [540, 148] width 445 height 26
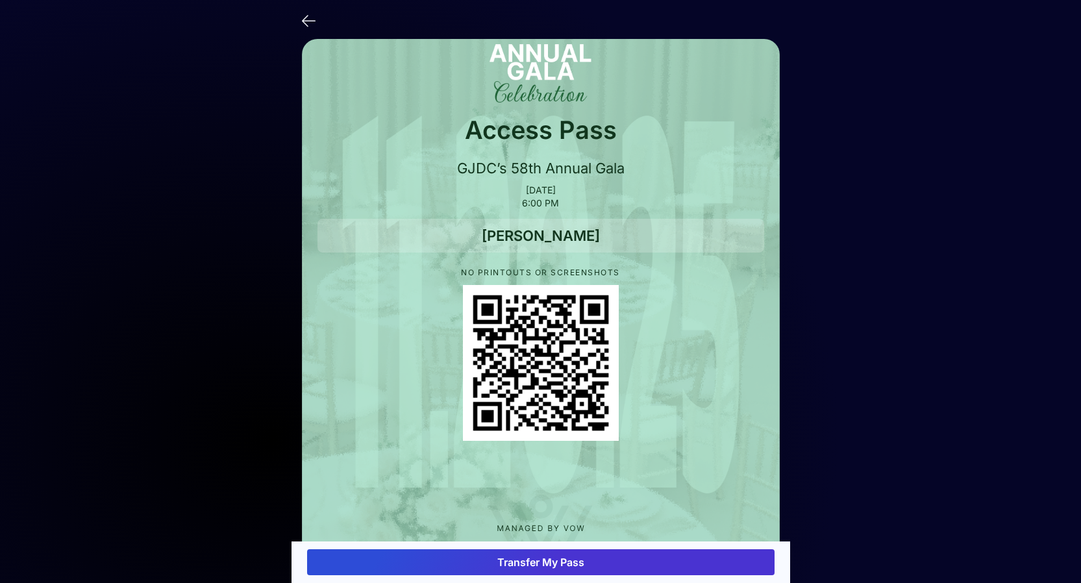
click at [637, 557] on button "Transfer My Pass" at bounding box center [540, 562] width 467 height 26
